Goal: Task Accomplishment & Management: Manage account settings

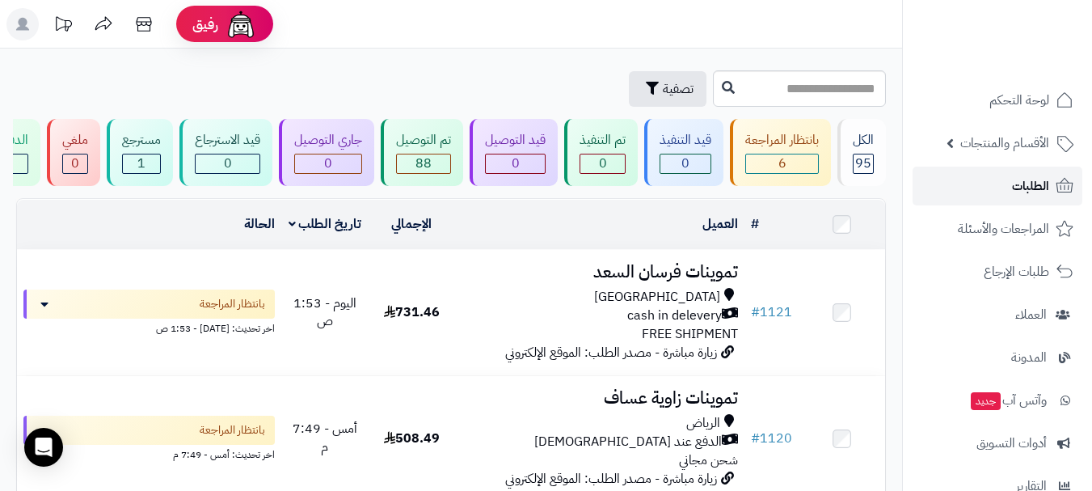
click at [997, 188] on link "الطلبات" at bounding box center [998, 186] width 170 height 39
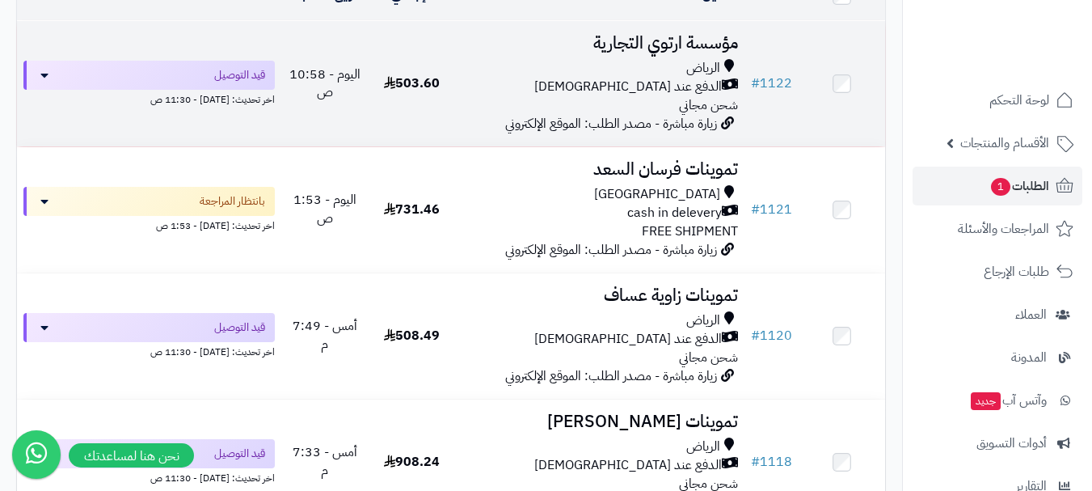
scroll to position [243, 0]
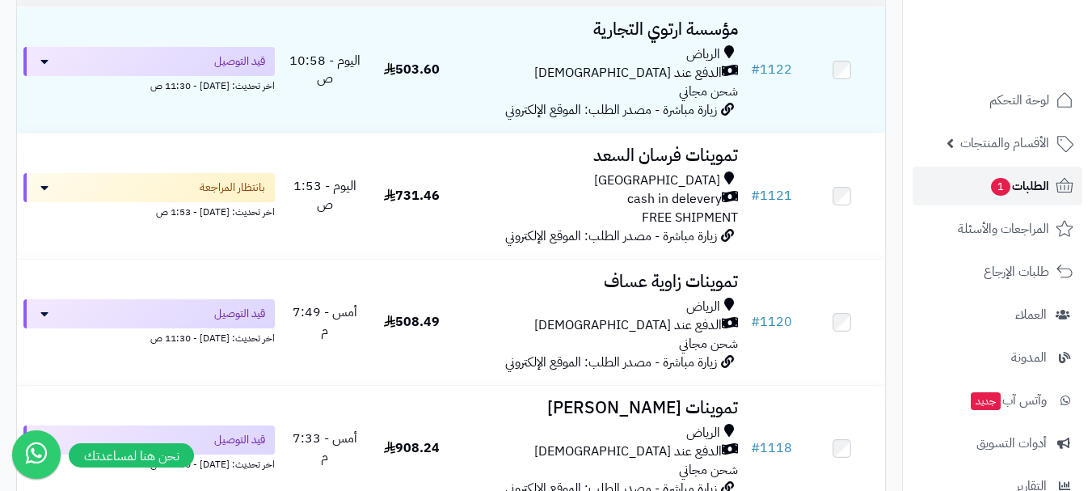
click at [1002, 193] on span "1" at bounding box center [1000, 187] width 19 height 18
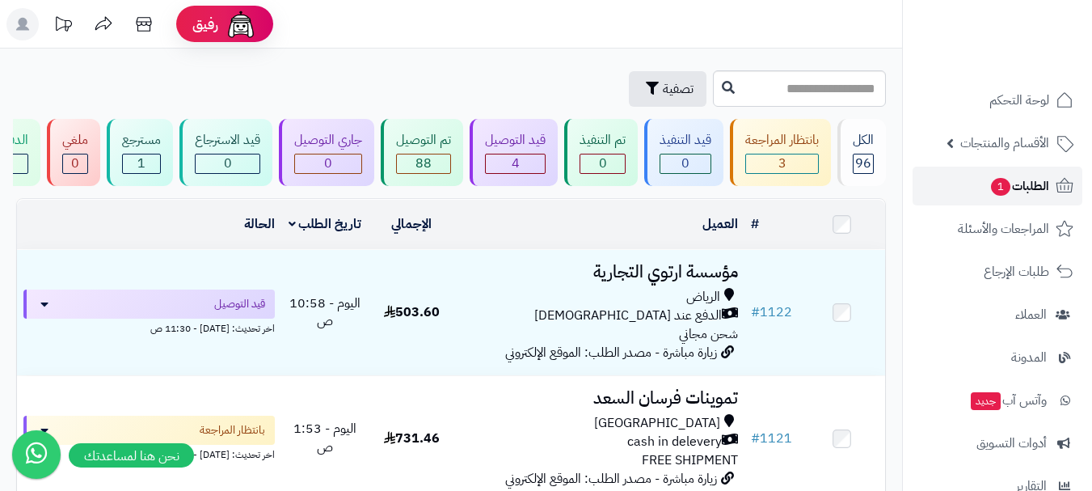
click at [1033, 187] on span "الطلبات 1" at bounding box center [1019, 186] width 60 height 23
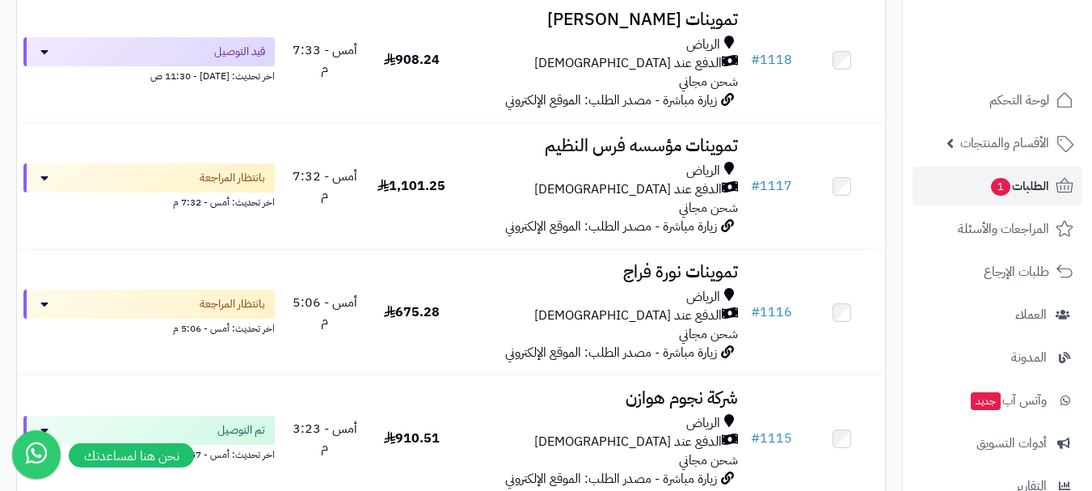
scroll to position [647, 0]
